Goal: Find specific page/section: Find specific page/section

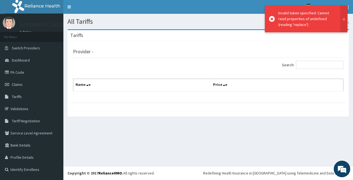
click at [22, 97] on link "Tariffs" at bounding box center [31, 96] width 63 height 12
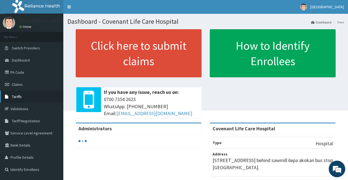
click at [16, 96] on span "Tariffs" at bounding box center [17, 96] width 10 height 5
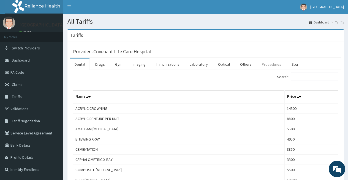
click at [263, 66] on link "Procedures" at bounding box center [272, 64] width 28 height 12
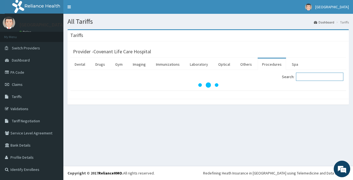
click at [302, 78] on input "Search:" at bounding box center [319, 76] width 47 height 8
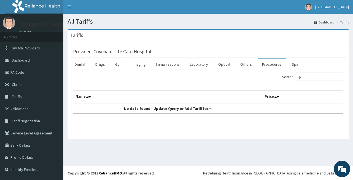
type input "p"
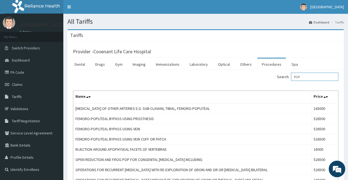
scroll to position [74, 0]
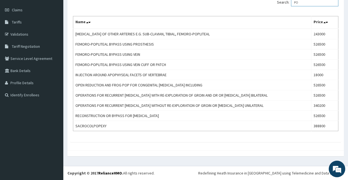
type input "P"
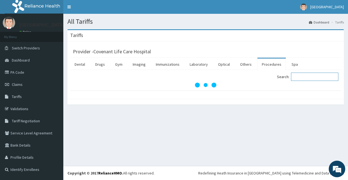
scroll to position [0, 0]
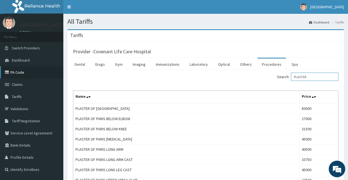
type input "PLASTER"
click at [18, 71] on link "PA Code" at bounding box center [31, 72] width 63 height 12
